Goal: Task Accomplishment & Management: Use online tool/utility

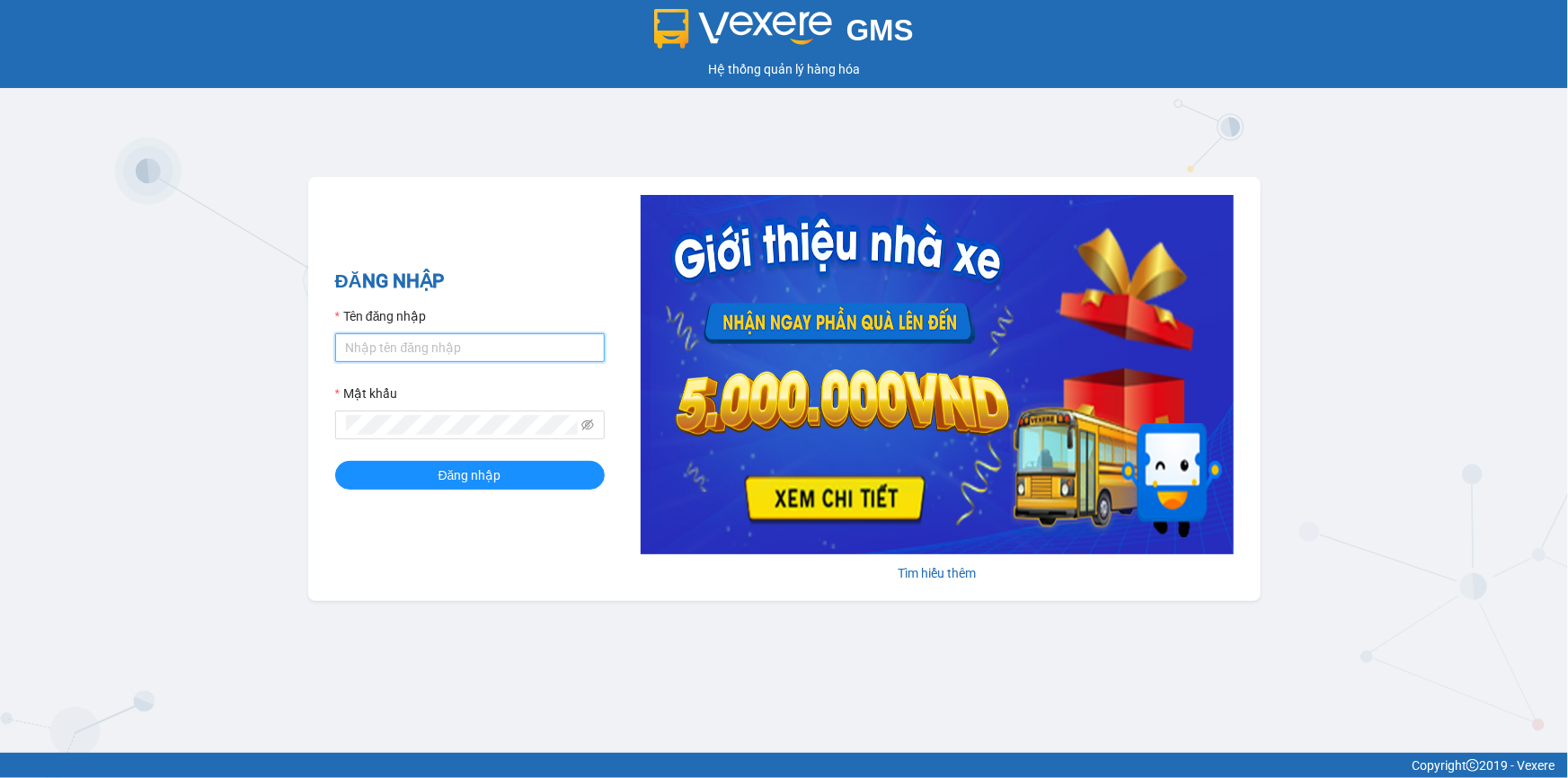
click at [425, 342] on input "Tên đăng nhập" at bounding box center [469, 348] width 270 height 29
drag, startPoint x: 470, startPoint y: 357, endPoint x: 341, endPoint y: 350, distance: 129.2
click at [341, 350] on input "khanhhg.minhtam" at bounding box center [469, 348] width 270 height 29
type input "khanhhg.minhtam"
click at [392, 458] on form "Tên đăng nhập khanhhg.[PERSON_NAME] [PERSON_NAME] nhập" at bounding box center [469, 399] width 270 height 183
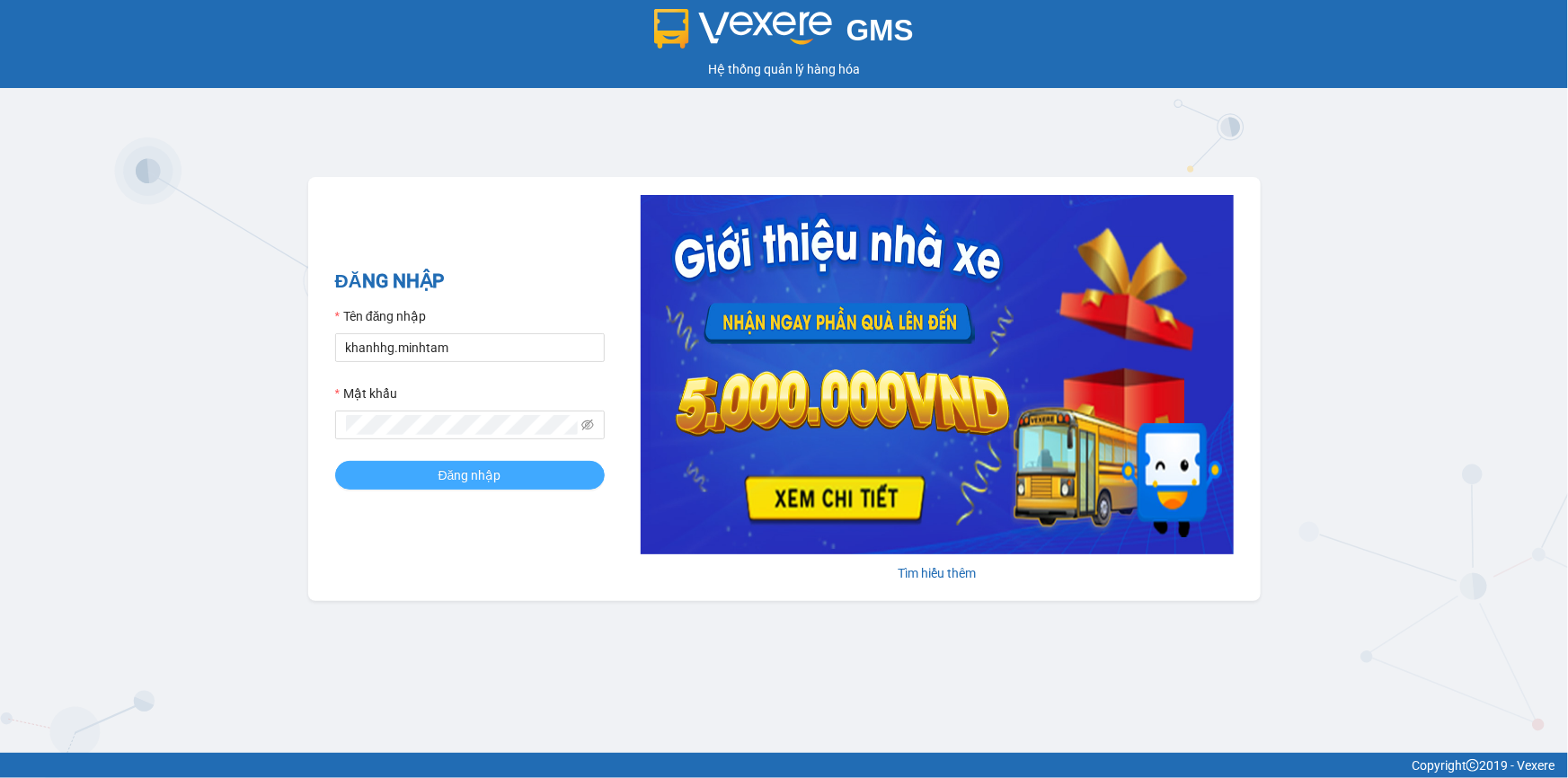
click at [399, 472] on button "Đăng nhập" at bounding box center [469, 476] width 270 height 29
